Goal: Navigation & Orientation: Find specific page/section

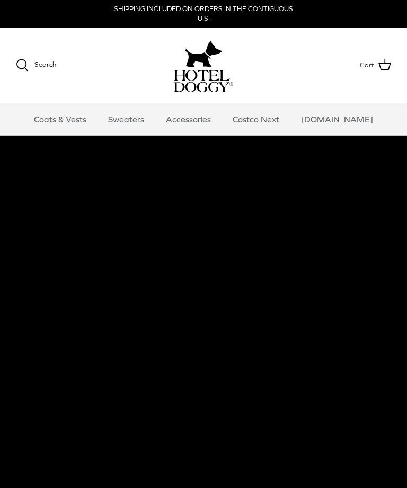
click at [150, 127] on link "Sweaters" at bounding box center [125, 119] width 55 height 32
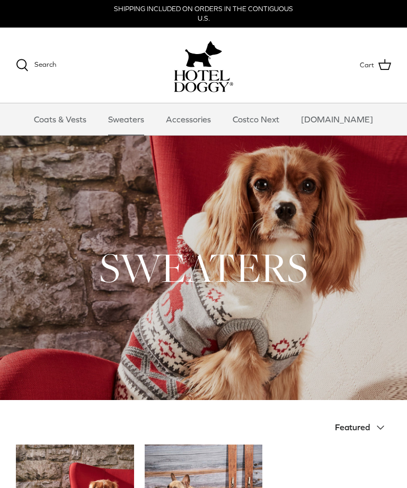
click at [218, 120] on link "Accessories" at bounding box center [188, 119] width 64 height 32
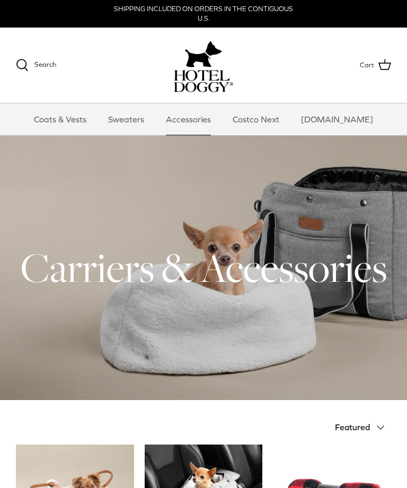
click at [267, 274] on h1 "Carriers & Accessories" at bounding box center [203, 267] width 375 height 52
click at [85, 130] on link "Coats & Vests" at bounding box center [59, 119] width 71 height 32
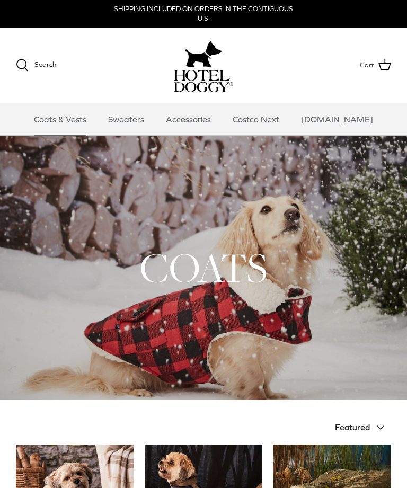
click at [289, 113] on link "Costco Next" at bounding box center [256, 119] width 66 height 32
